Goal: Information Seeking & Learning: Learn about a topic

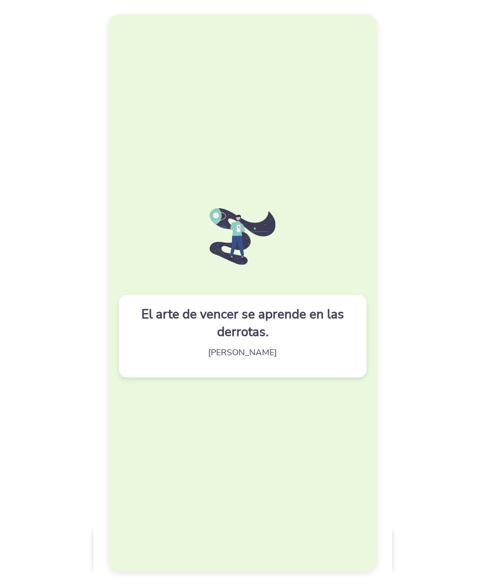
click at [208, 161] on div "El arte de vencer se aprende en las derrotas. [PERSON_NAME]" at bounding box center [242, 292] width 269 height 556
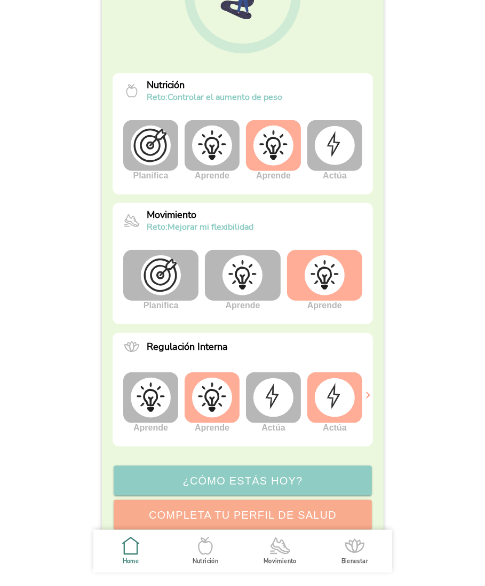
scroll to position [193, 0]
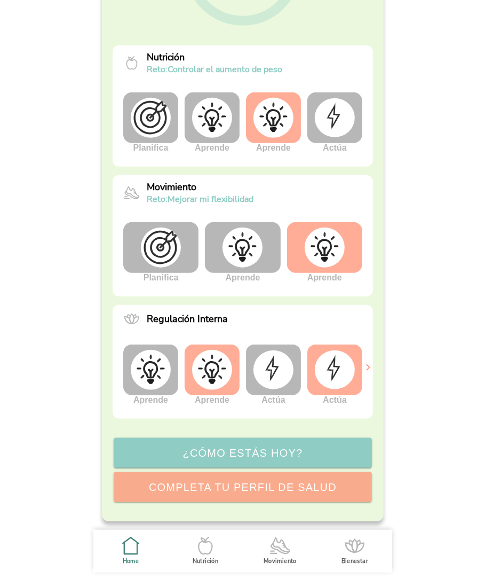
click at [280, 379] on img at bounding box center [274, 369] width 40 height 38
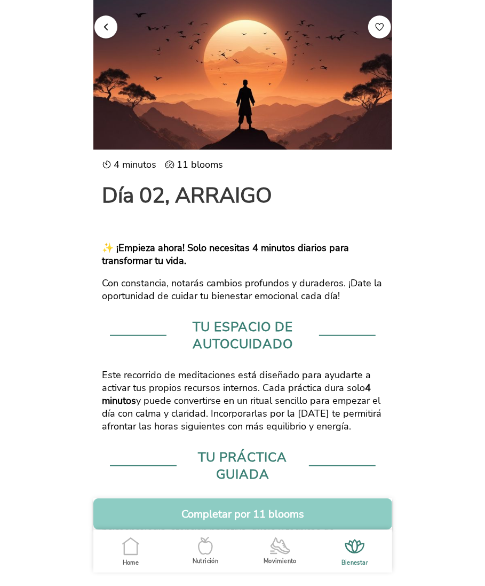
click at [108, 20] on button "button" at bounding box center [106, 26] width 23 height 23
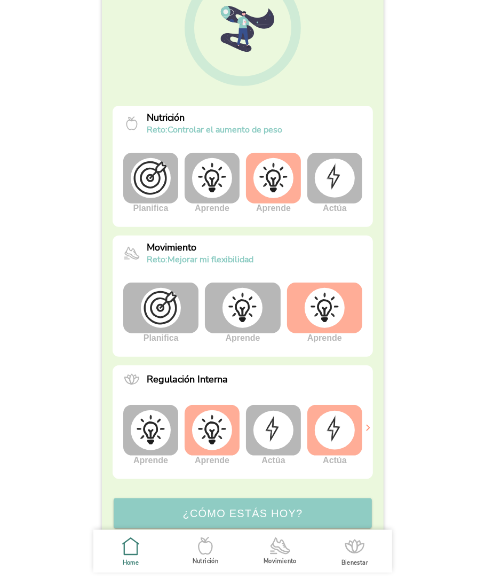
scroll to position [193, 0]
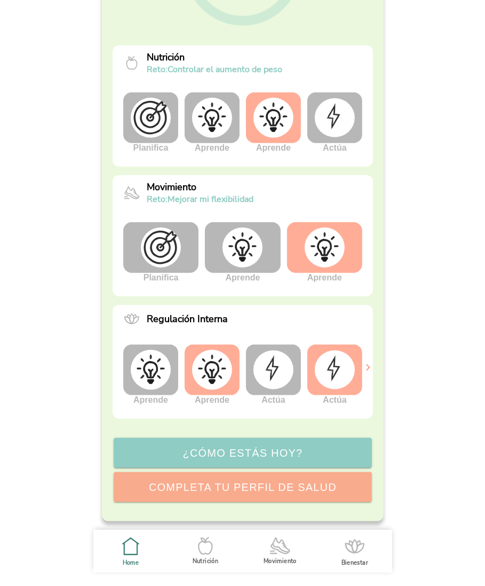
click at [158, 380] on img at bounding box center [151, 370] width 40 height 40
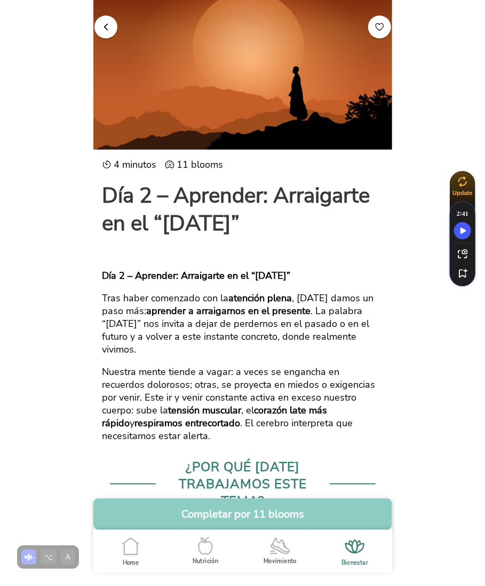
click at [107, 23] on span "button" at bounding box center [106, 26] width 10 height 10
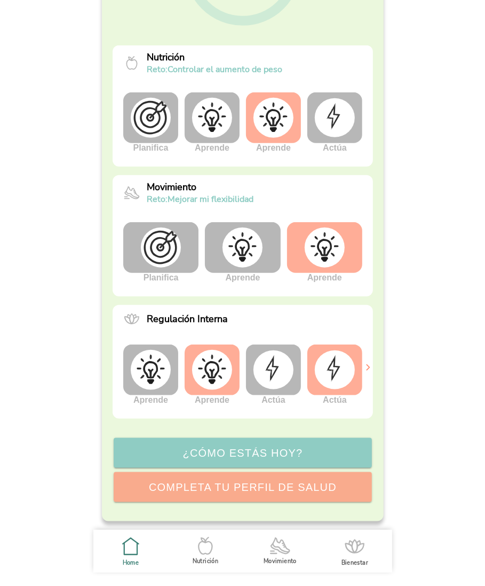
click at [241, 256] on img at bounding box center [243, 247] width 40 height 40
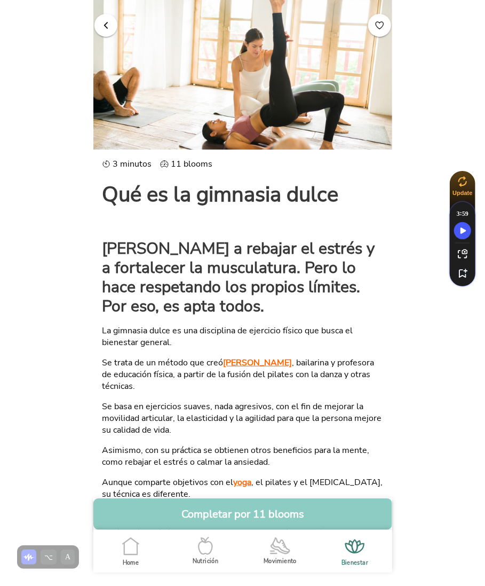
click at [112, 27] on button "button" at bounding box center [106, 25] width 23 height 23
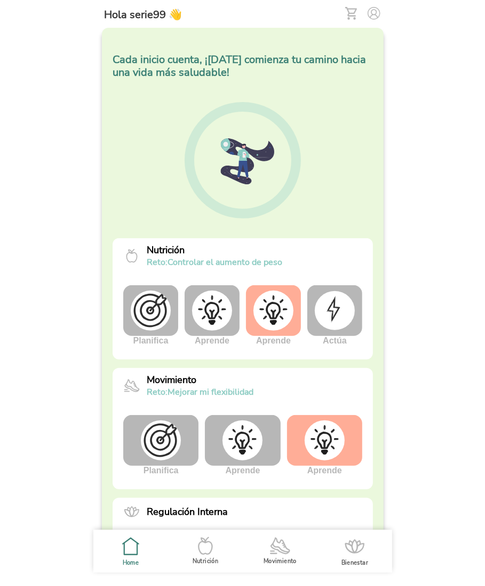
click at [335, 440] on img at bounding box center [324, 440] width 40 height 40
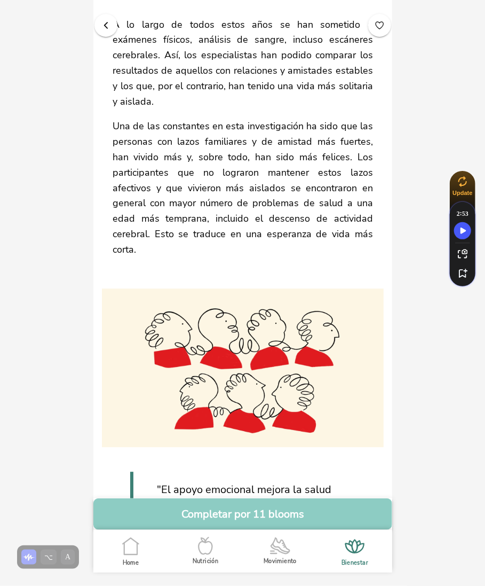
scroll to position [763, 0]
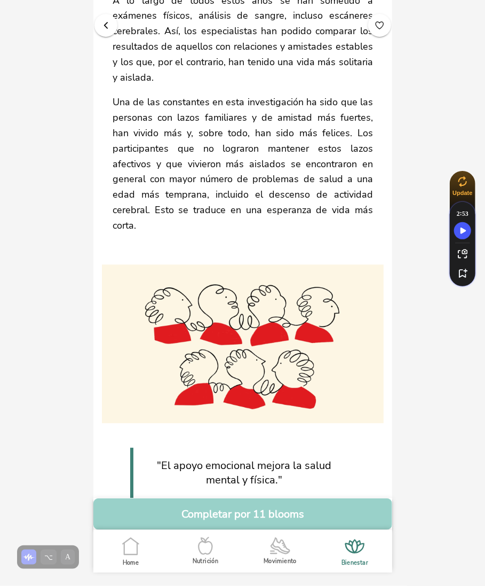
click at [257, 516] on button "Completar por 11 blooms" at bounding box center [242, 514] width 299 height 32
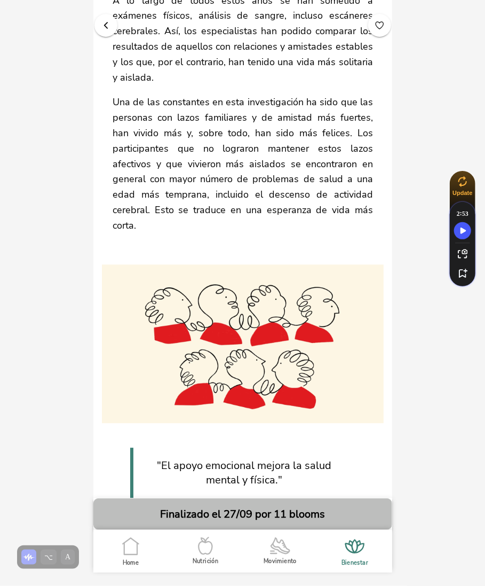
click at [109, 25] on span "button" at bounding box center [106, 25] width 10 height 10
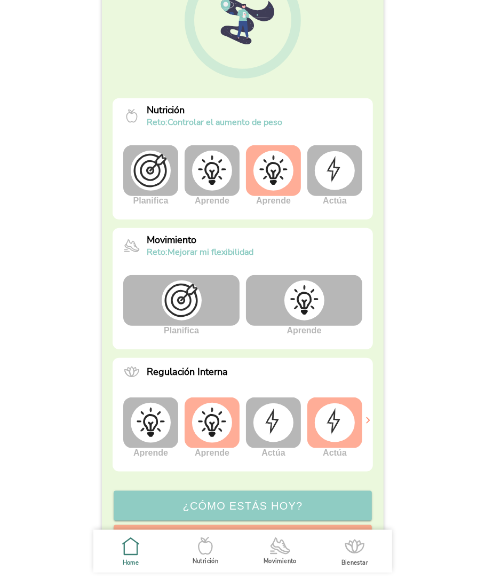
scroll to position [193, 0]
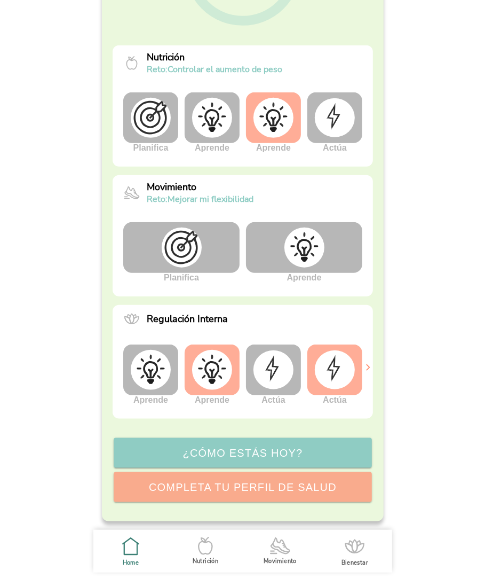
click at [306, 261] on img at bounding box center [304, 247] width 40 height 40
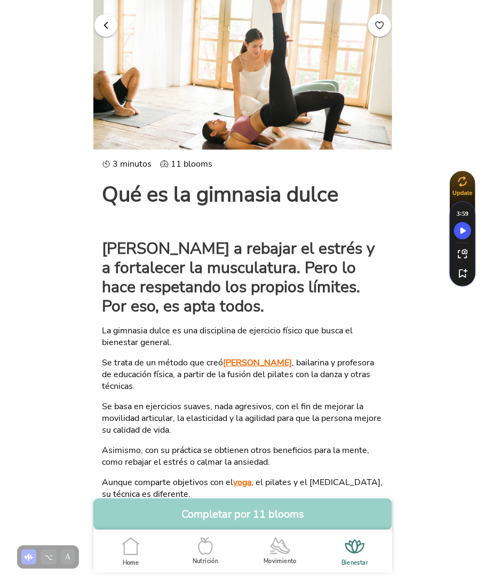
click at [249, 516] on button "Completar por 11 blooms" at bounding box center [242, 514] width 299 height 32
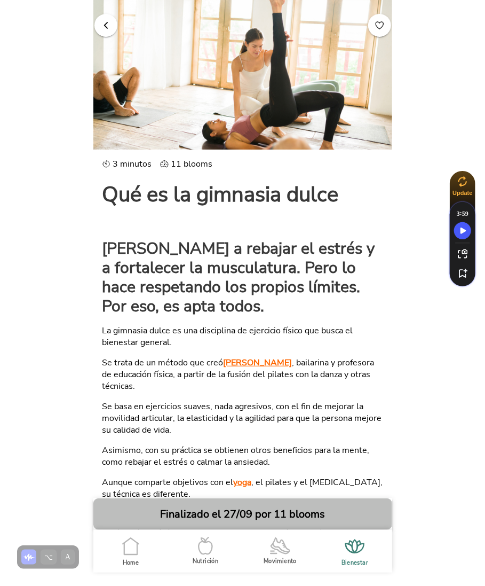
click at [103, 30] on button "button" at bounding box center [106, 25] width 23 height 23
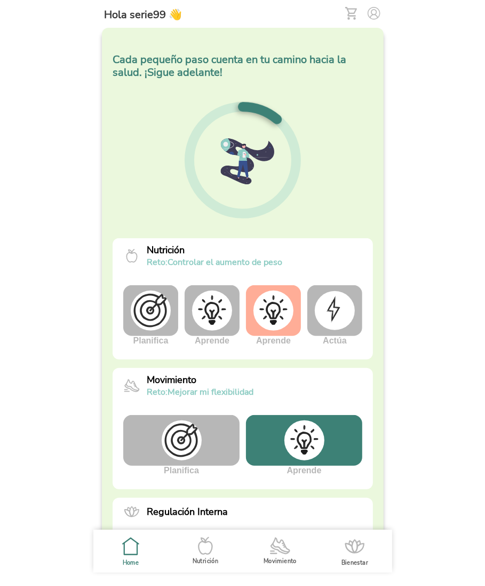
scroll to position [193, 0]
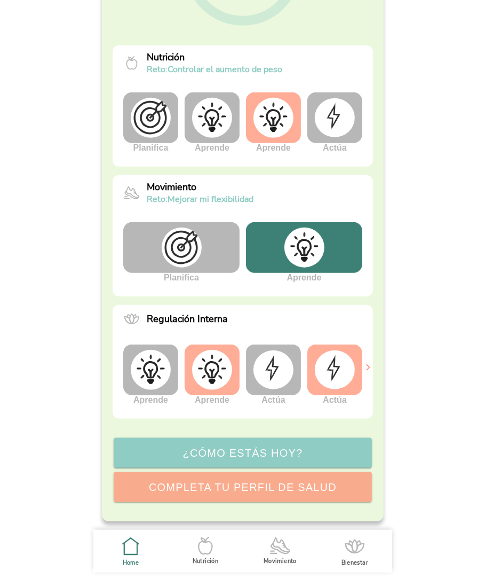
click at [333, 370] on img at bounding box center [335, 369] width 40 height 38
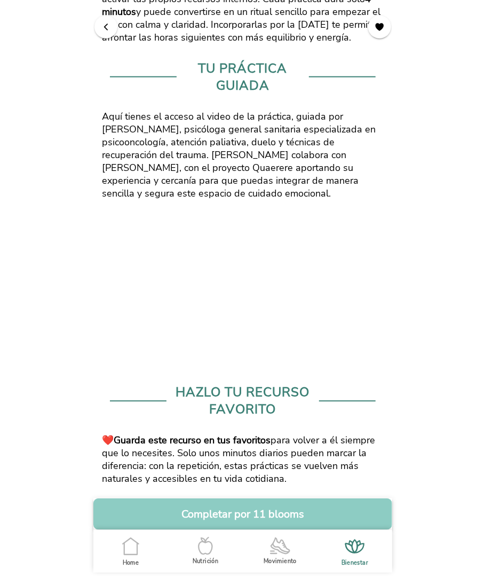
scroll to position [464, 0]
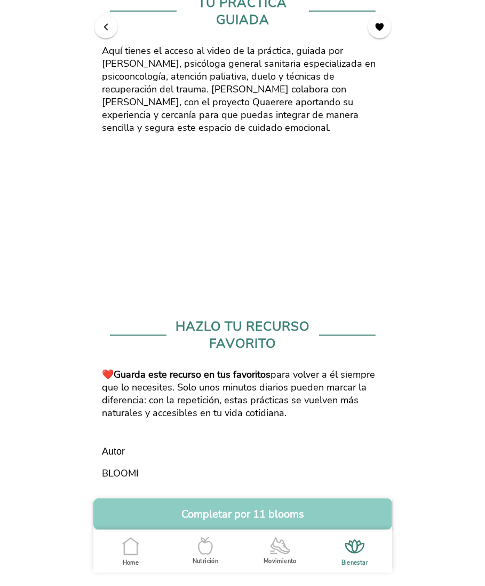
click at [106, 34] on button "button" at bounding box center [106, 26] width 23 height 23
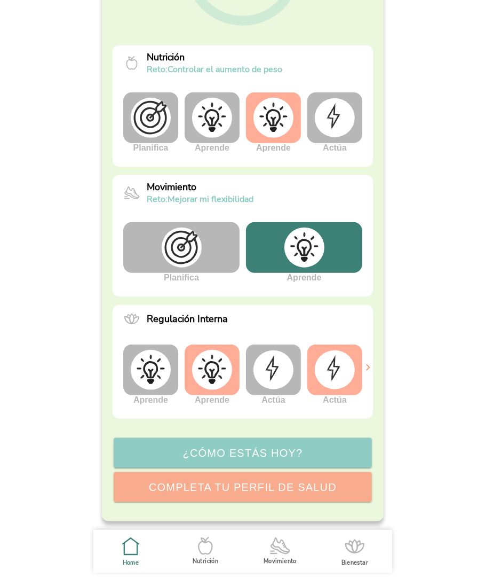
click at [206, 564] on ion-label "Nutrición" at bounding box center [205, 561] width 26 height 8
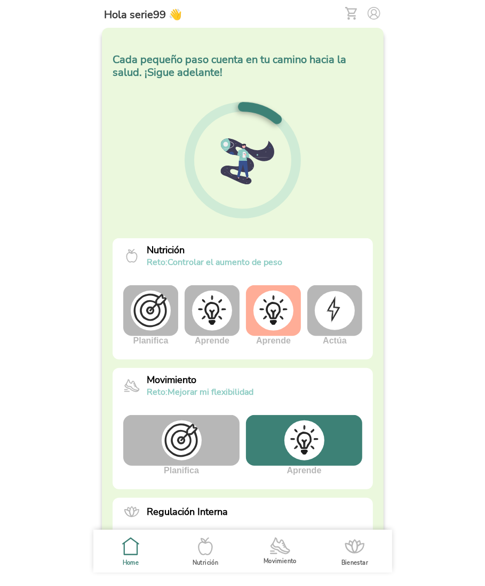
scroll to position [73, 0]
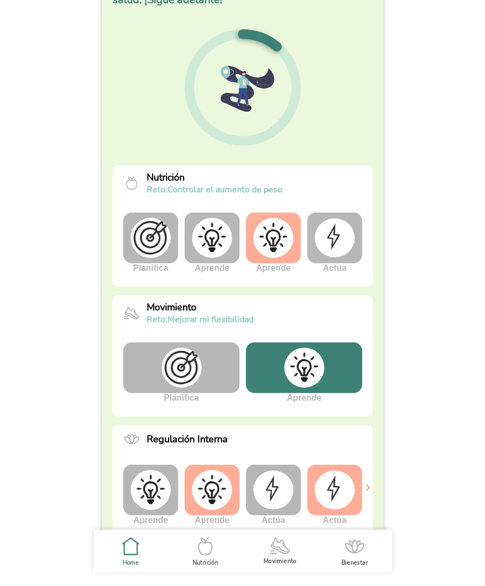
click at [151, 224] on img at bounding box center [151, 238] width 40 height 40
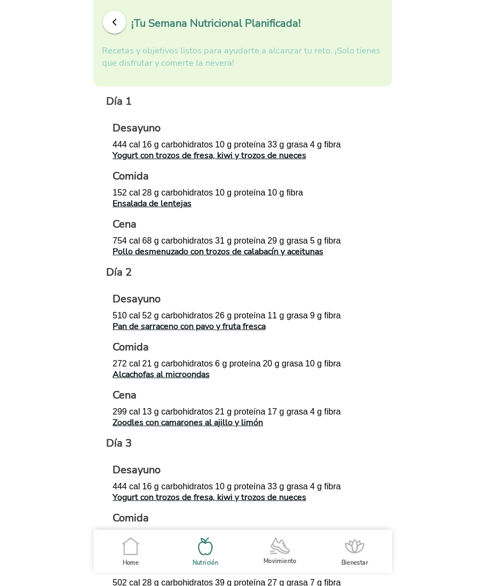
click at [115, 29] on button "button" at bounding box center [114, 22] width 23 height 23
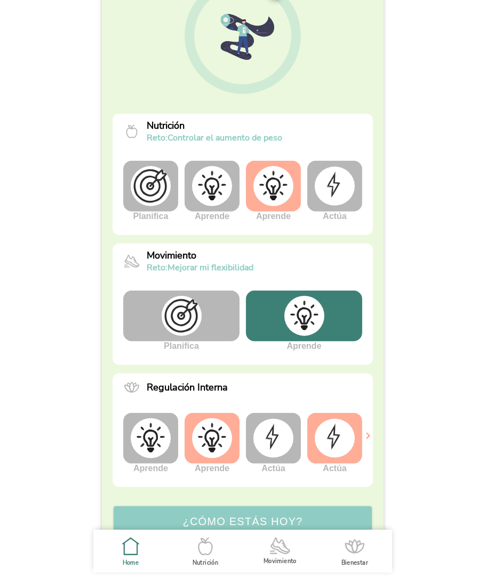
scroll to position [193, 0]
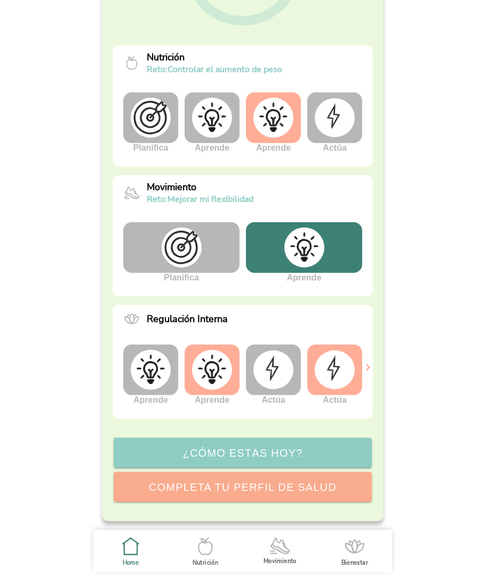
click at [198, 251] on img at bounding box center [181, 247] width 40 height 40
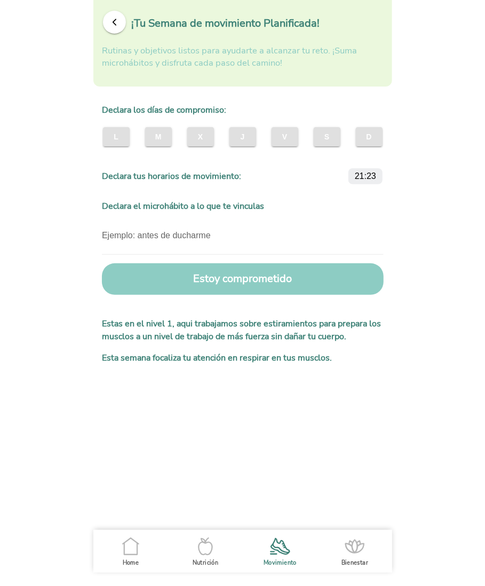
click at [120, 23] on button "button" at bounding box center [114, 22] width 23 height 23
